Goal: Task Accomplishment & Management: Complete application form

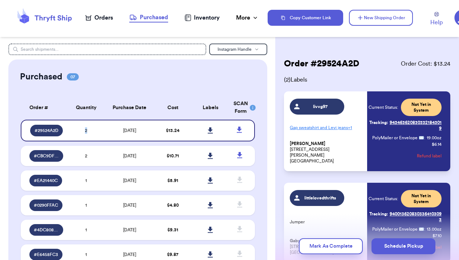
scroll to position [29, 0]
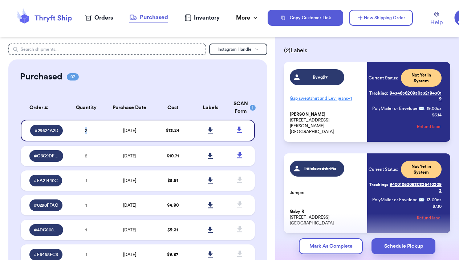
click at [106, 20] on div "Orders" at bounding box center [99, 17] width 28 height 9
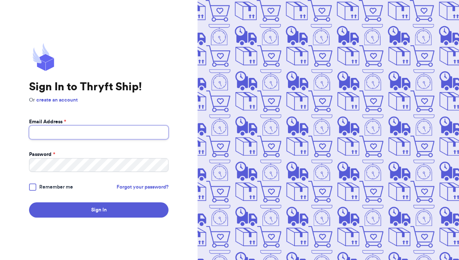
type input "[EMAIL_ADDRESS][DOMAIN_NAME]"
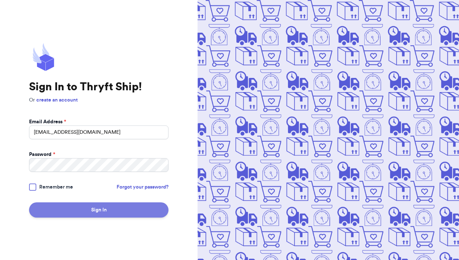
click at [92, 208] on button "Sign In" at bounding box center [98, 210] width 139 height 15
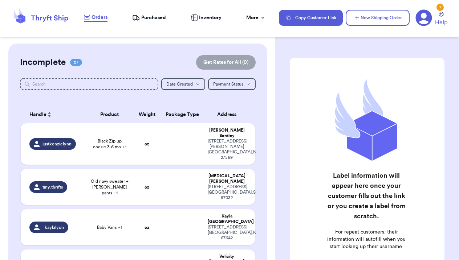
click at [156, 17] on span "Purchased" at bounding box center [153, 17] width 25 height 7
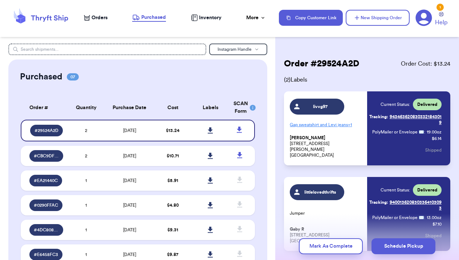
click at [98, 21] on span "Orders" at bounding box center [99, 17] width 16 height 7
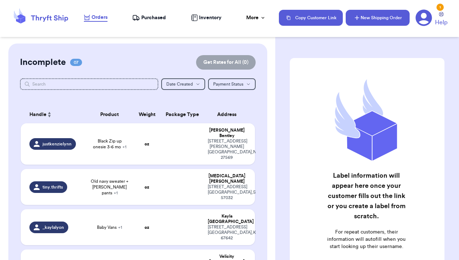
click at [361, 19] on button "New Shipping Order" at bounding box center [377, 18] width 64 height 16
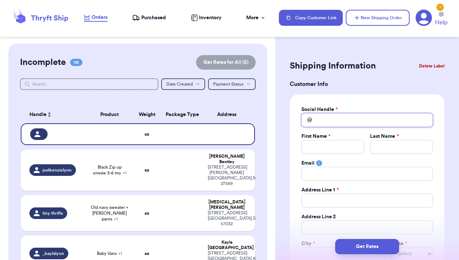
click at [332, 120] on input "Total Amount Paid" at bounding box center [366, 120] width 131 height 14
type input "l"
type input "lu"
type input "luc"
type input "luck"
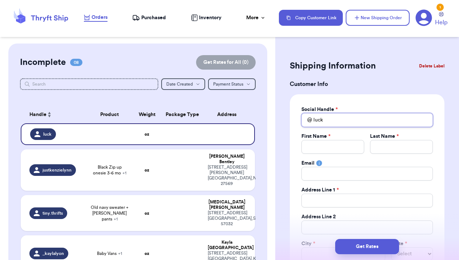
type input "lucky"
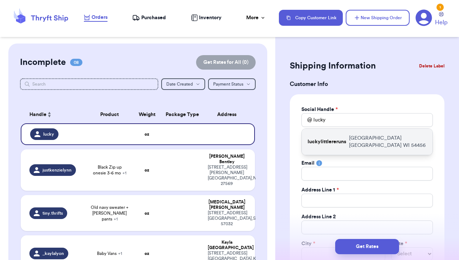
click at [361, 142] on p "[STREET_ADDRESS]" at bounding box center [388, 142] width 78 height 15
type input "luckylittlereruns"
type input "[PERSON_NAME]"
type input "[PERSON_NAME][EMAIL_ADDRESS][DOMAIN_NAME]"
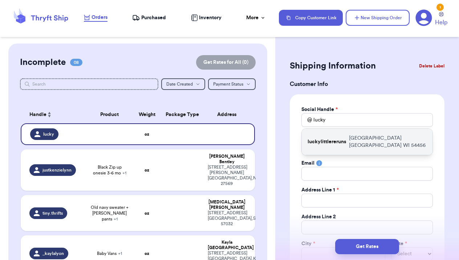
type input "[GEOGRAPHIC_DATA]"
select select "WI"
type input "54456"
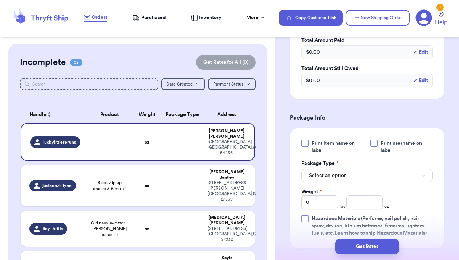
scroll to position [378, 0]
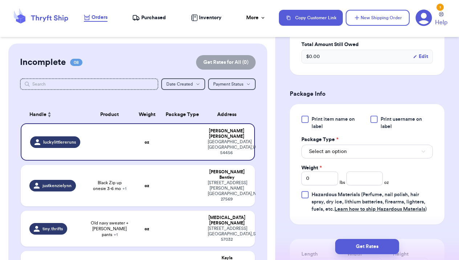
click at [356, 152] on button "Select an option" at bounding box center [366, 152] width 131 height 14
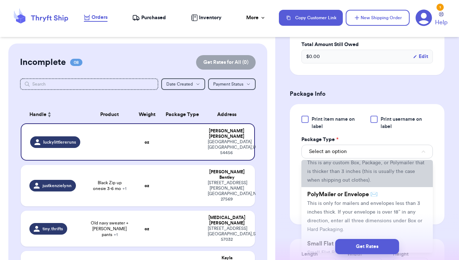
scroll to position [29, 0]
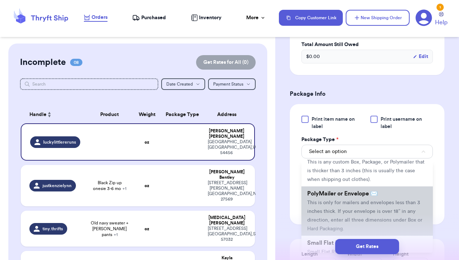
click at [340, 200] on li "PolyMailer or Envelope ✉️ This is only for mailers and envelopes less than 3 in…" at bounding box center [366, 211] width 131 height 49
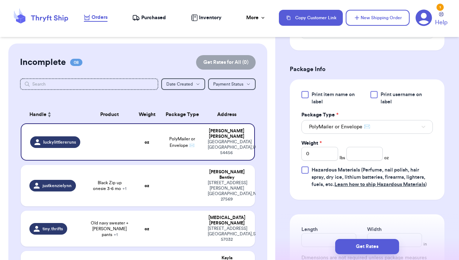
scroll to position [414, 0]
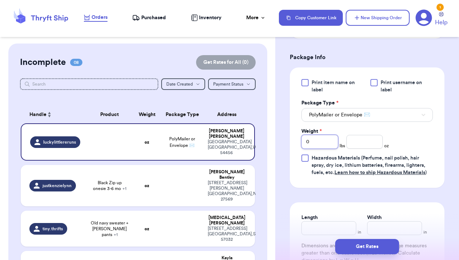
click at [320, 140] on input "0" at bounding box center [319, 142] width 37 height 14
type input "02"
click at [369, 141] on input "number" at bounding box center [364, 142] width 37 height 14
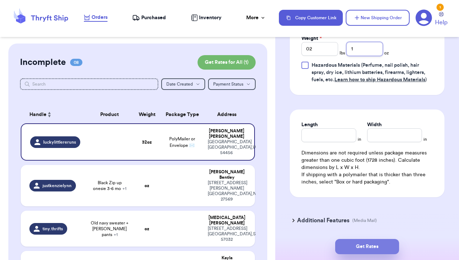
type input "1"
click at [369, 246] on button "Get Rates" at bounding box center [367, 246] width 64 height 15
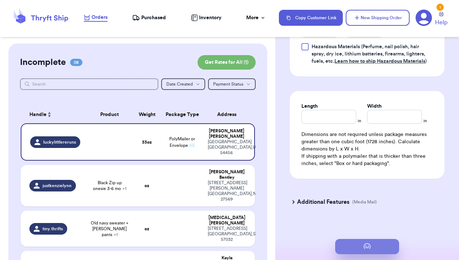
scroll to position [0, 0]
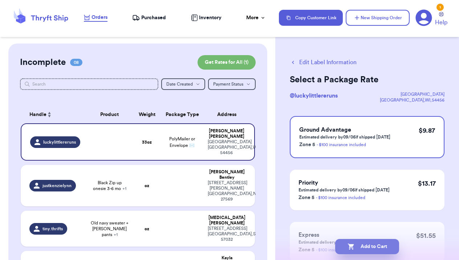
click at [368, 247] on button "Add to Cart" at bounding box center [367, 246] width 64 height 15
checkbox input "true"
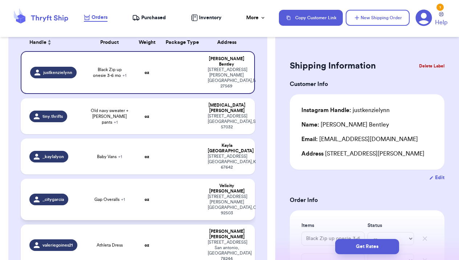
scroll to position [78, 0]
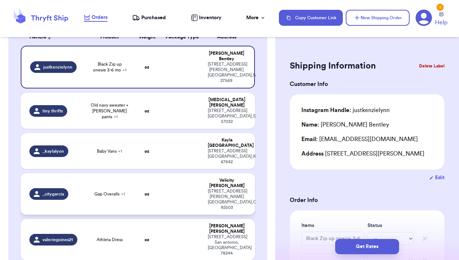
click at [122, 192] on span "+ 1" at bounding box center [123, 194] width 4 height 4
type input "Gap Overalls"
type input "[PERSON_NAME] sweater"
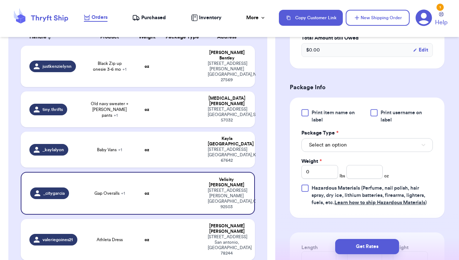
scroll to position [298, 0]
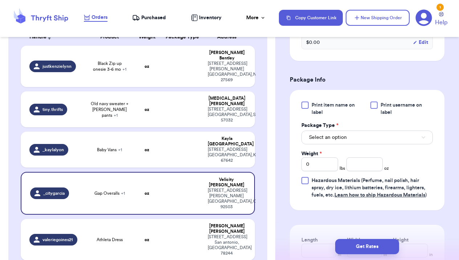
click at [330, 158] on div "Weight *" at bounding box center [319, 153] width 37 height 7
click at [325, 141] on span "Select an option" at bounding box center [328, 137] width 38 height 7
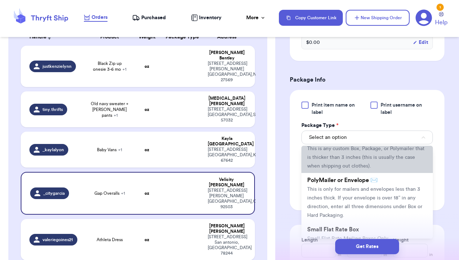
scroll to position [32, 0]
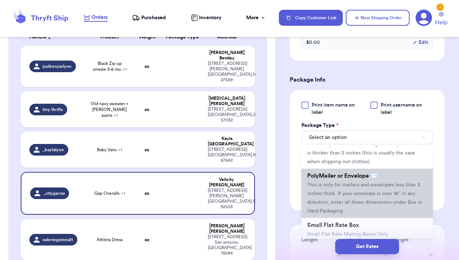
click at [331, 204] on span "This is only for mailers and envelopes less than 3 inches thick. If your envelo…" at bounding box center [364, 198] width 115 height 31
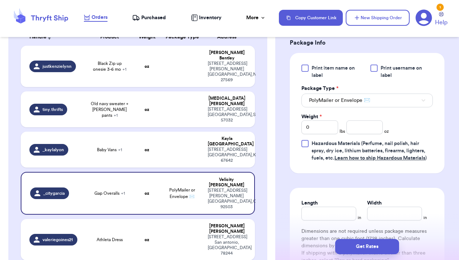
scroll to position [336, 0]
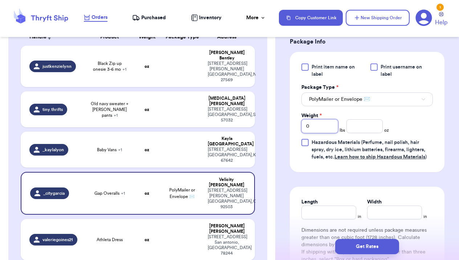
click at [314, 133] on input "0" at bounding box center [319, 126] width 37 height 14
type input "01"
click at [363, 133] on input "number" at bounding box center [364, 126] width 37 height 14
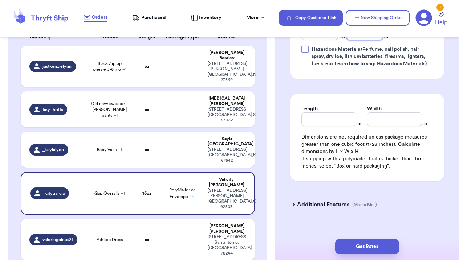
scroll to position [431, 0]
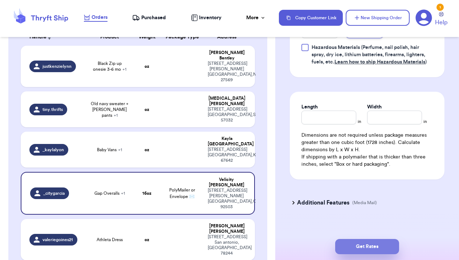
type input "4"
click at [371, 246] on button "Get Rates" at bounding box center [367, 246] width 64 height 15
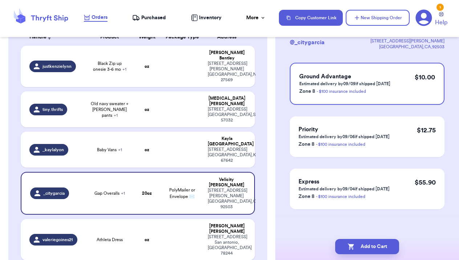
scroll to position [0, 0]
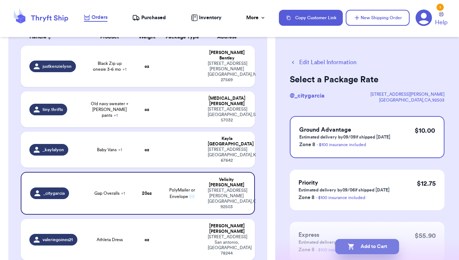
click at [382, 249] on button "Add to Cart" at bounding box center [367, 246] width 64 height 15
checkbox input "true"
